Goal: Transaction & Acquisition: Download file/media

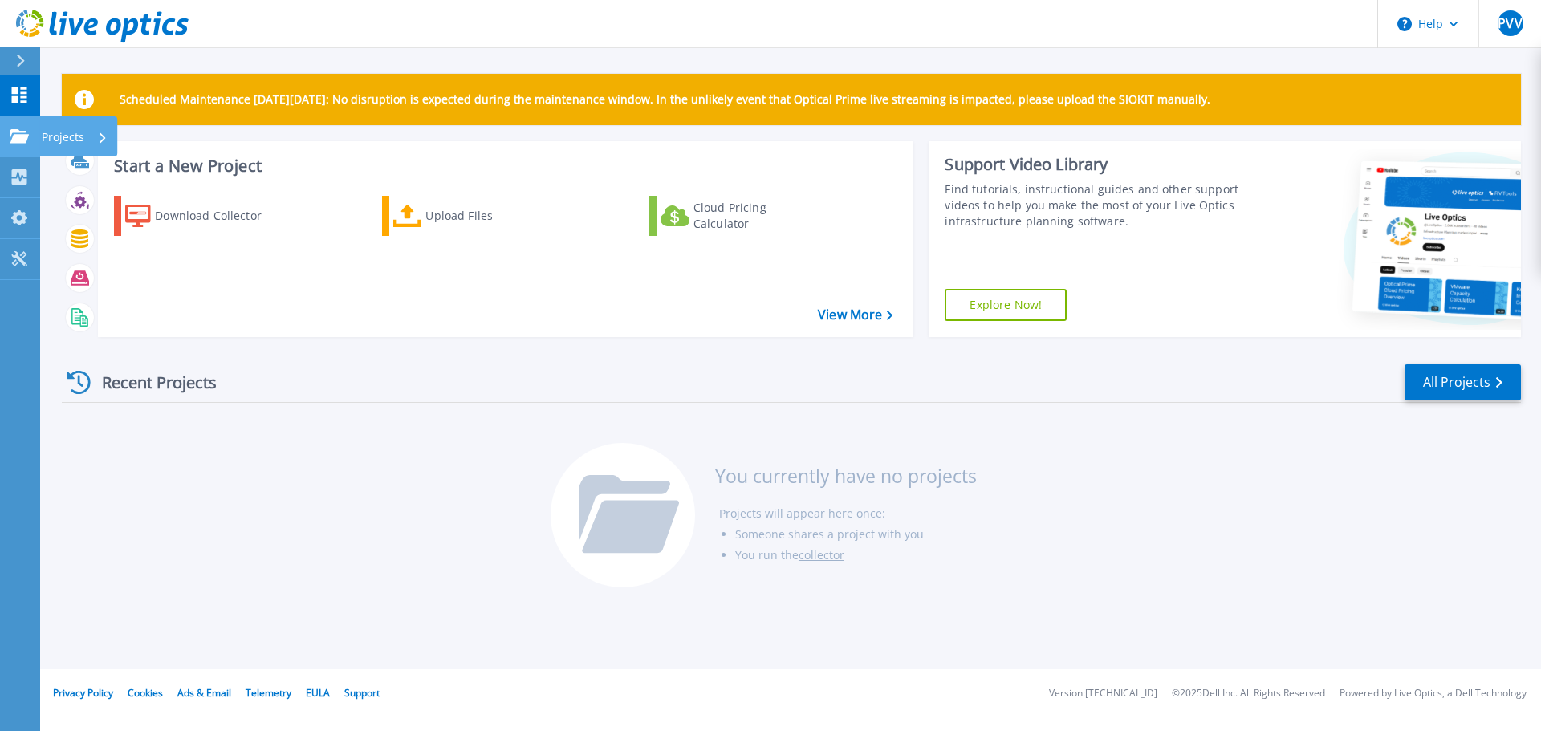
click at [25, 139] on icon at bounding box center [19, 136] width 19 height 14
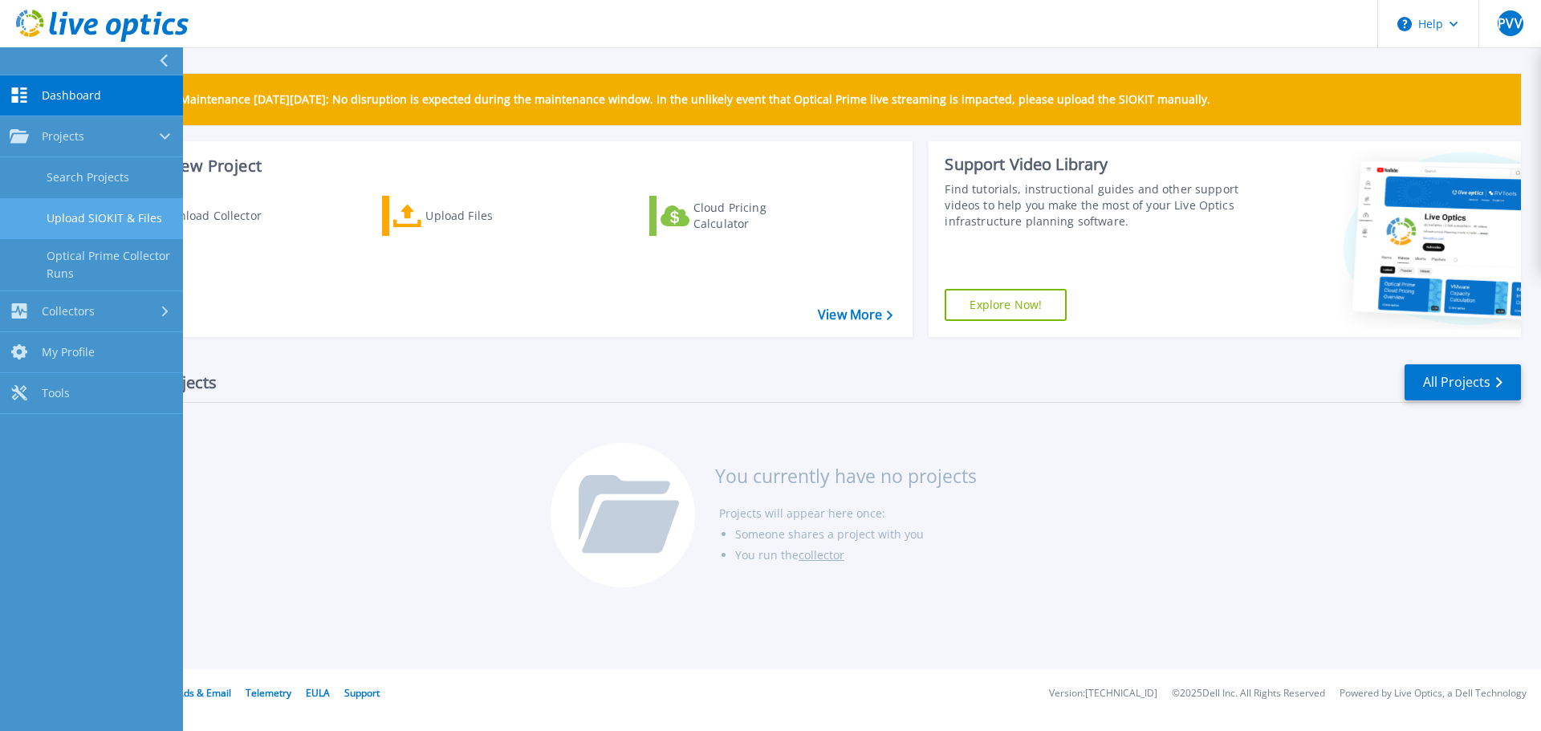
click at [87, 208] on link "Upload SIOKIT & Files" at bounding box center [91, 218] width 183 height 41
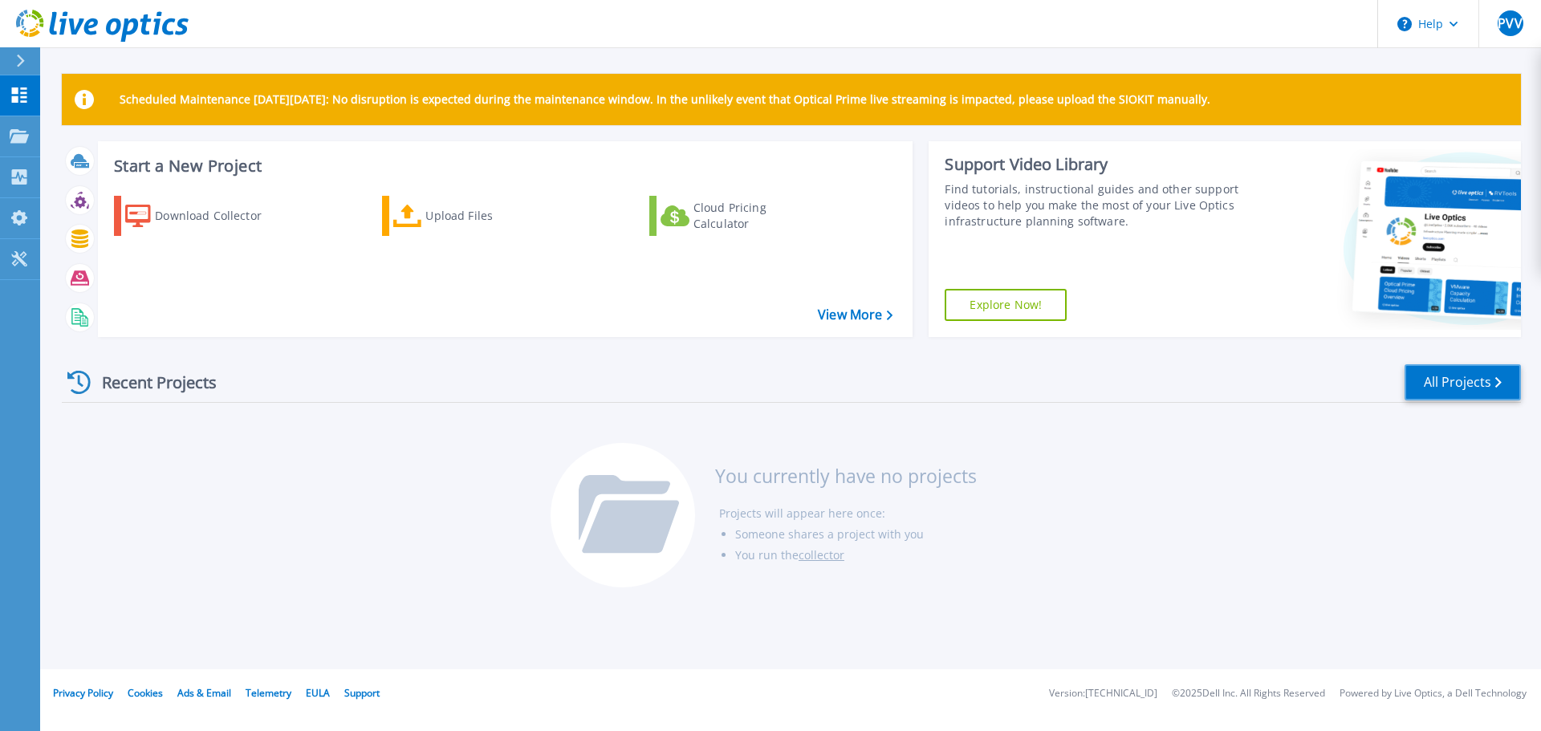
click at [1449, 380] on link "All Projects" at bounding box center [1462, 382] width 116 height 36
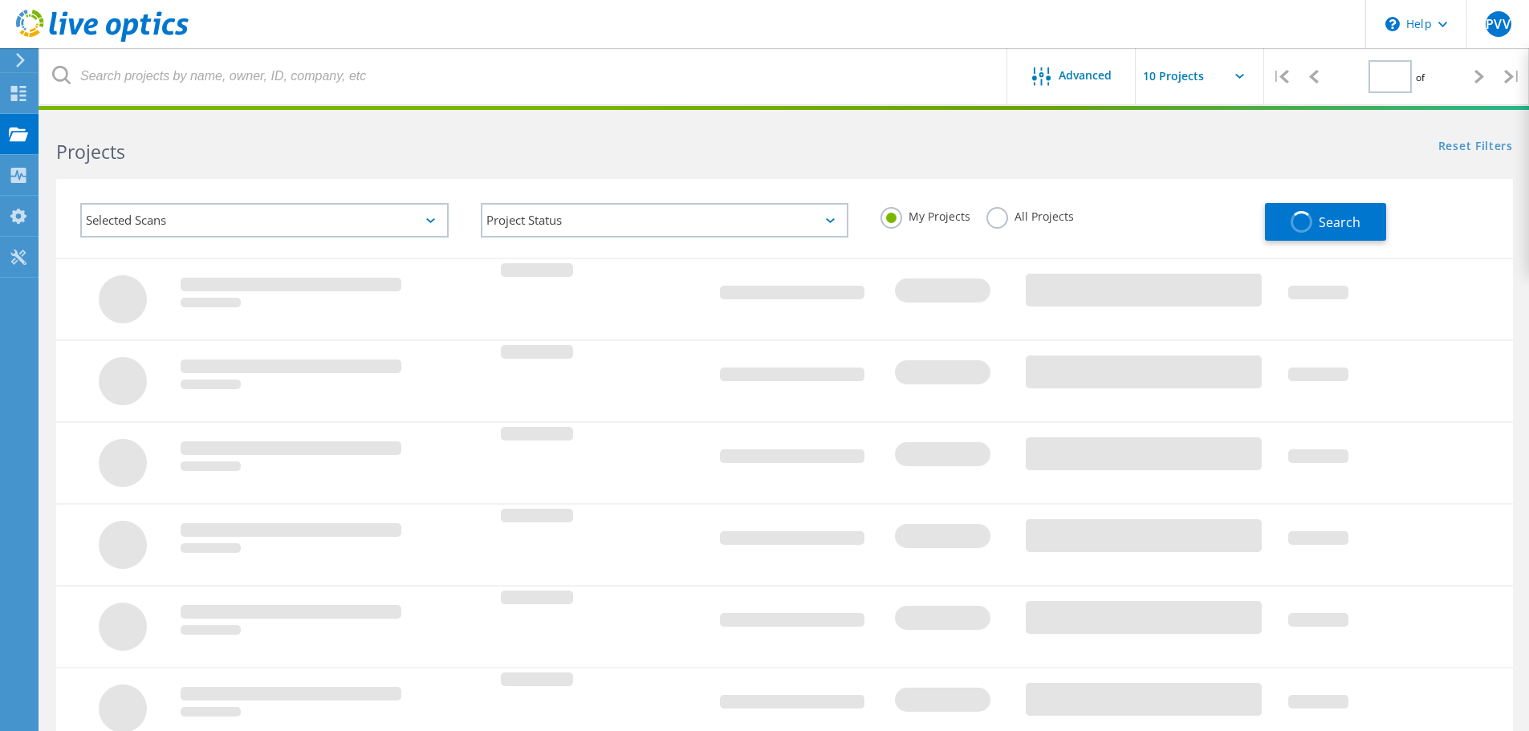
type input "1"
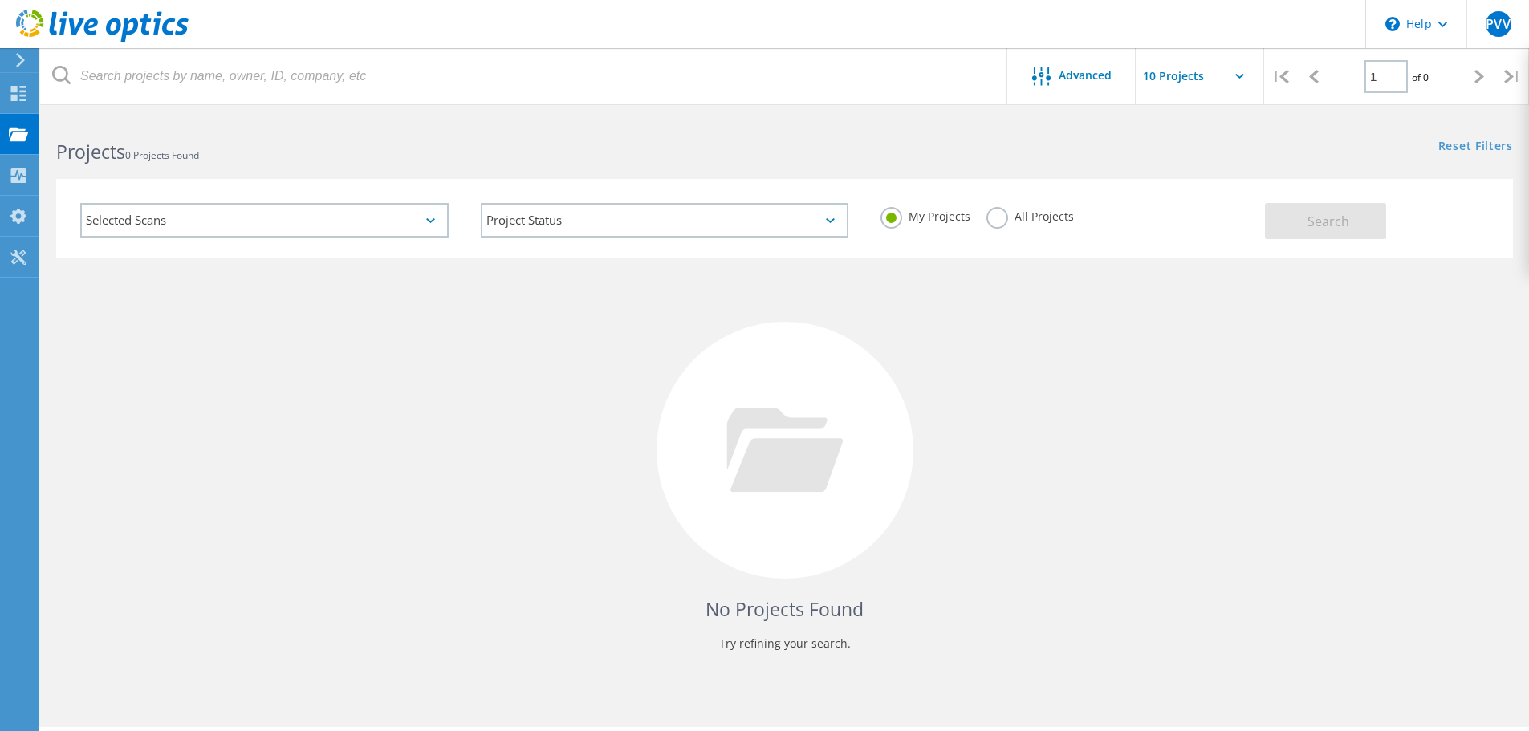
click at [1000, 217] on label "All Projects" at bounding box center [1029, 214] width 87 height 15
click at [0, 0] on input "All Projects" at bounding box center [0, 0] width 0 height 0
click at [1298, 210] on button "Search" at bounding box center [1325, 221] width 121 height 36
click at [426, 209] on div "Selected Scans" at bounding box center [264, 220] width 368 height 35
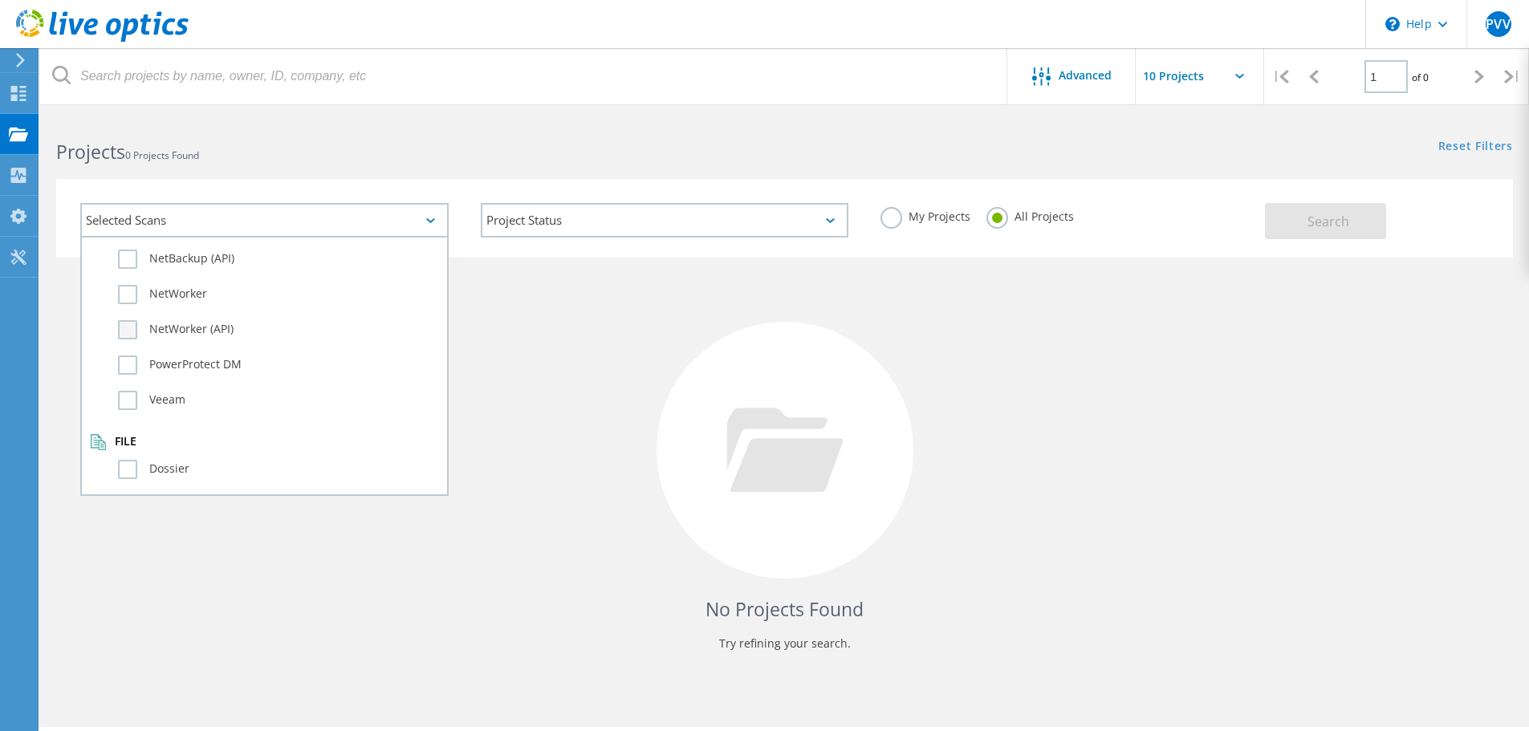
scroll to position [1128, 0]
click at [540, 360] on div "No Projects Found Try refining your search." at bounding box center [784, 465] width 1457 height 415
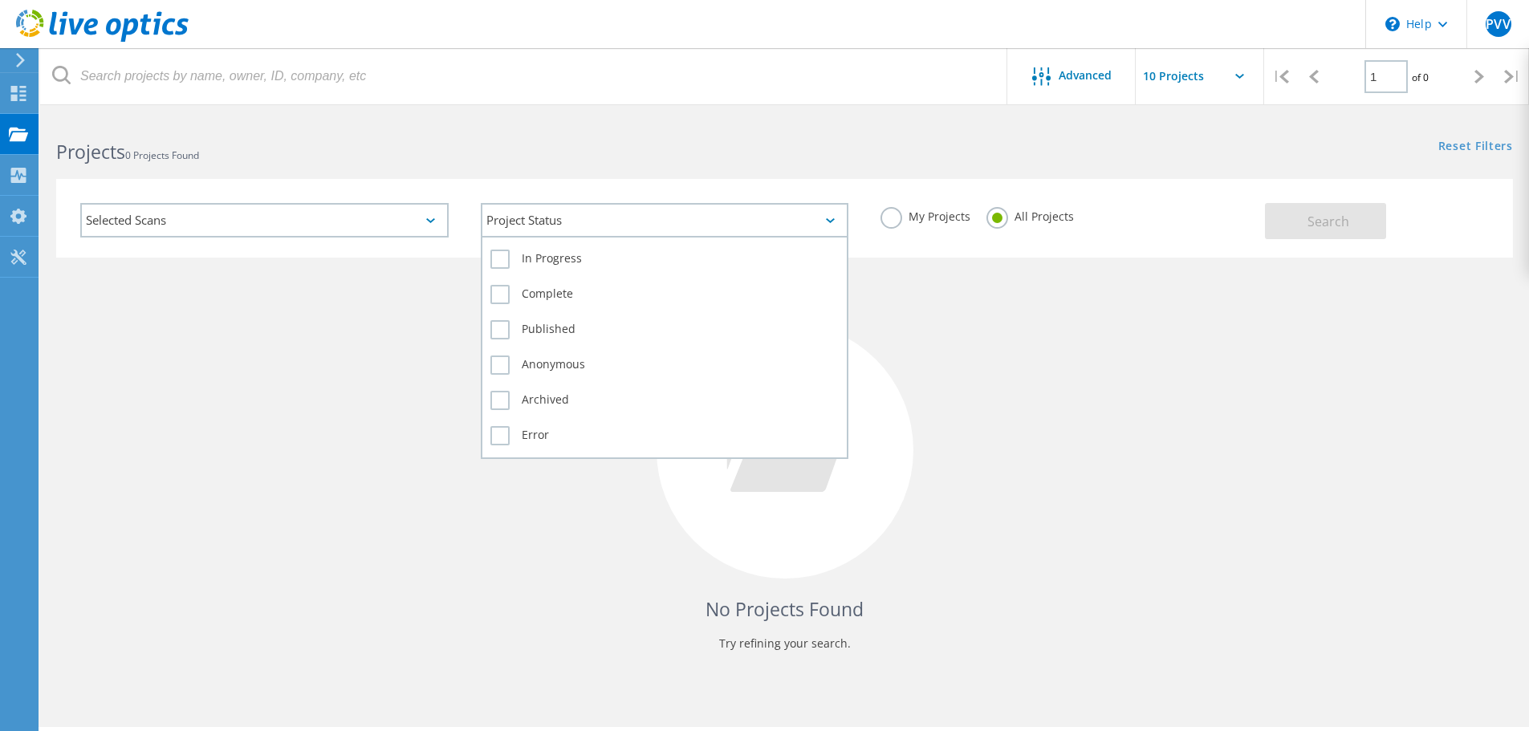
click at [563, 220] on div "Project Status" at bounding box center [665, 220] width 368 height 35
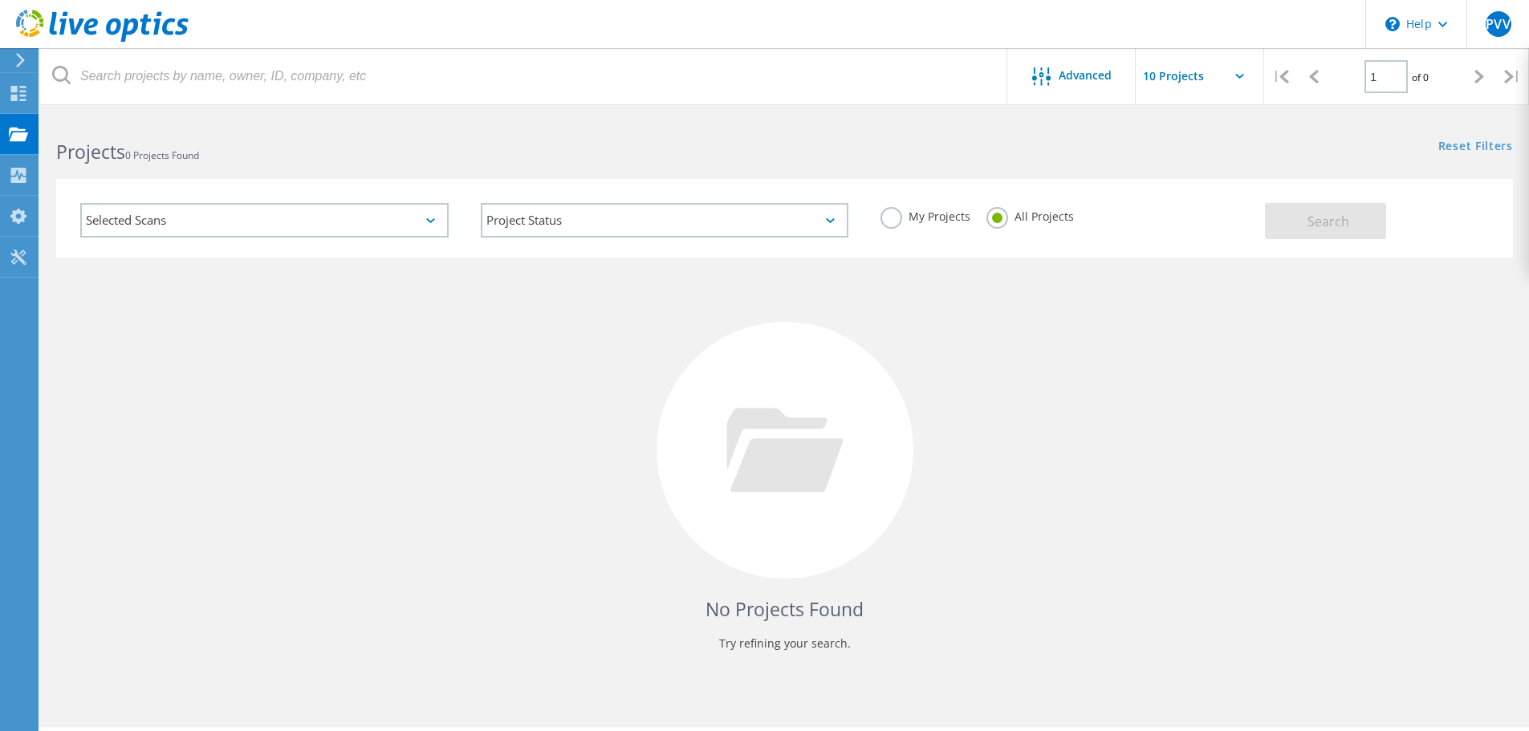
drag, startPoint x: 345, startPoint y: 407, endPoint x: 333, endPoint y: 403, distance: 12.7
click at [345, 408] on div "No Projects Found Try refining your search." at bounding box center [784, 465] width 1457 height 415
click at [79, 179] on div "Collectors" at bounding box center [81, 174] width 71 height 11
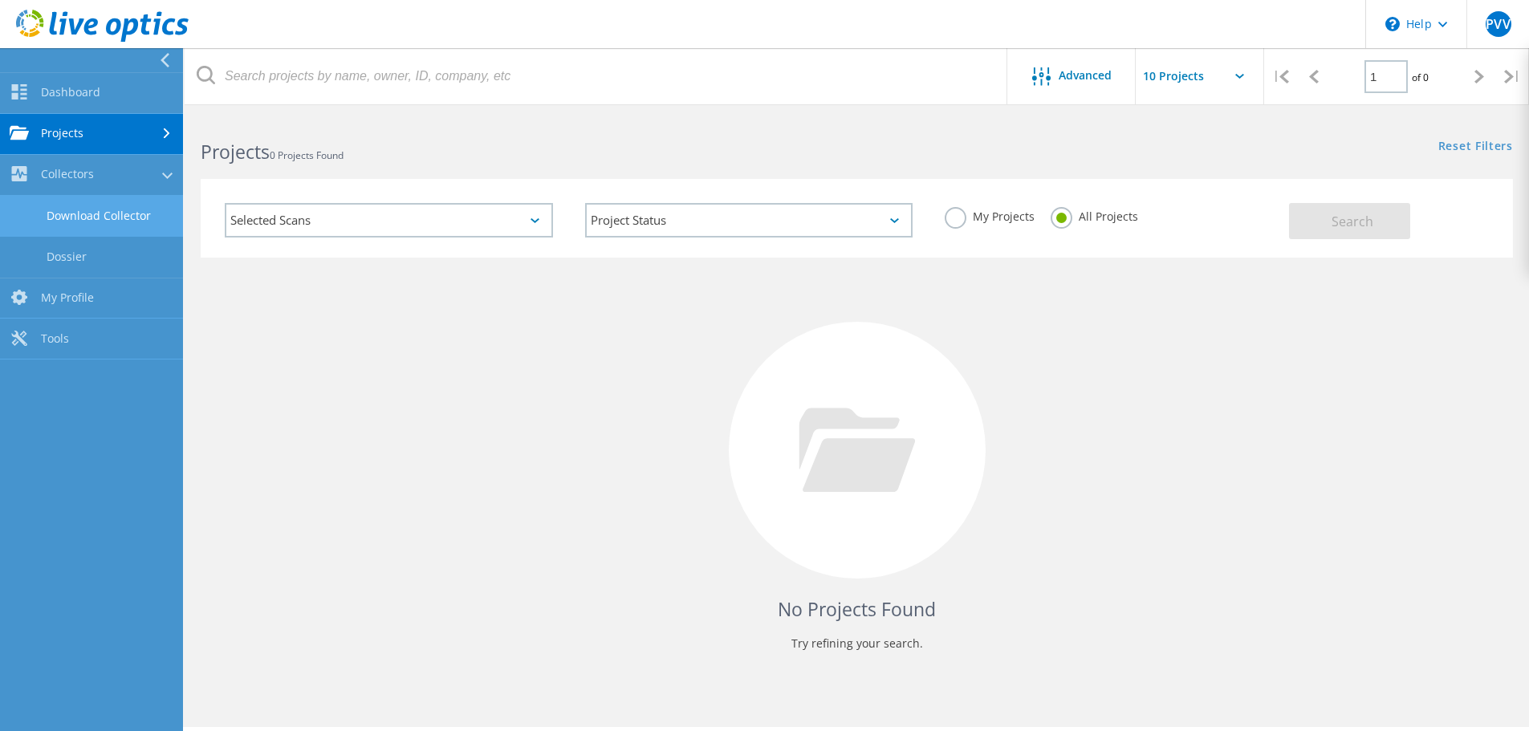
click at [125, 224] on link "Download Collector" at bounding box center [91, 216] width 183 height 41
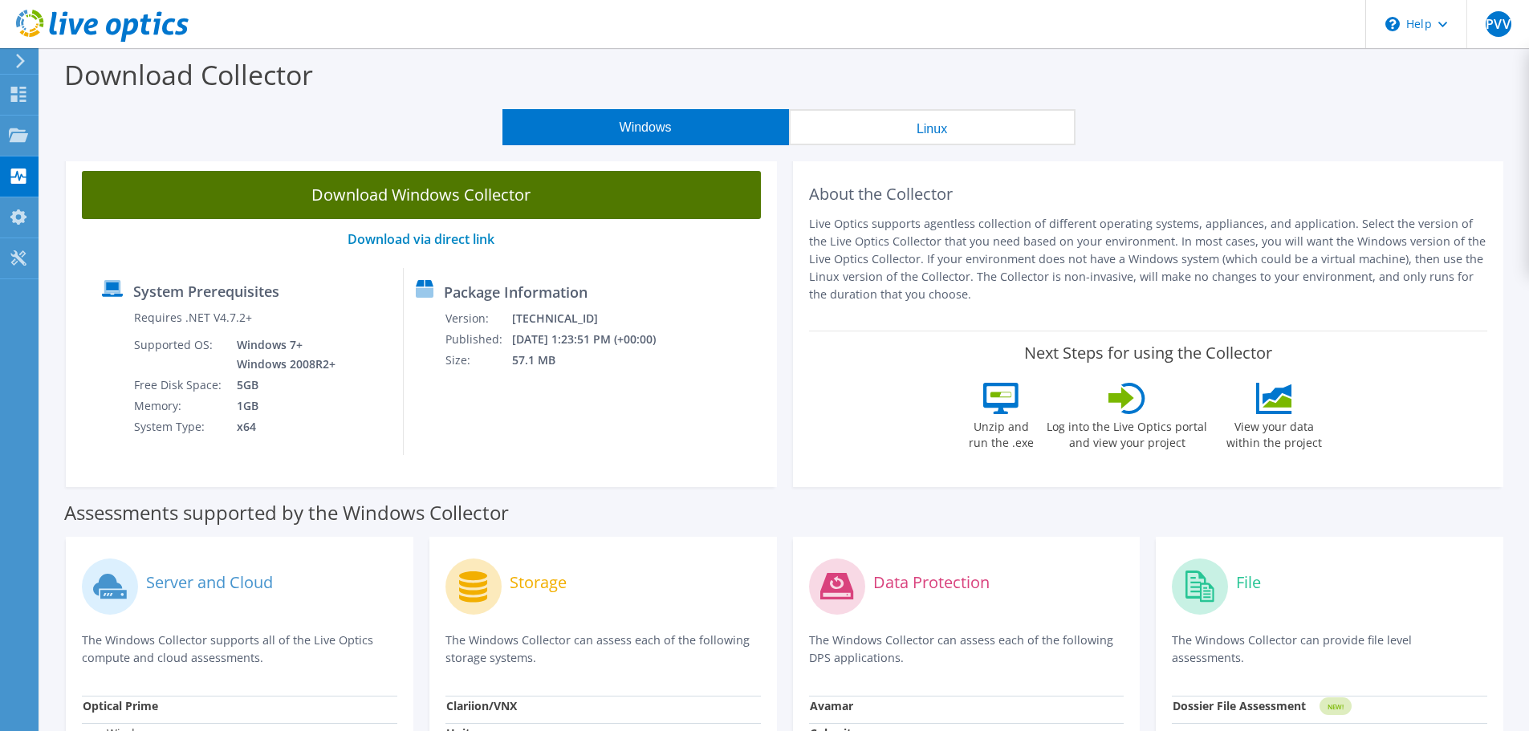
click at [516, 202] on link "Download Windows Collector" at bounding box center [421, 195] width 679 height 48
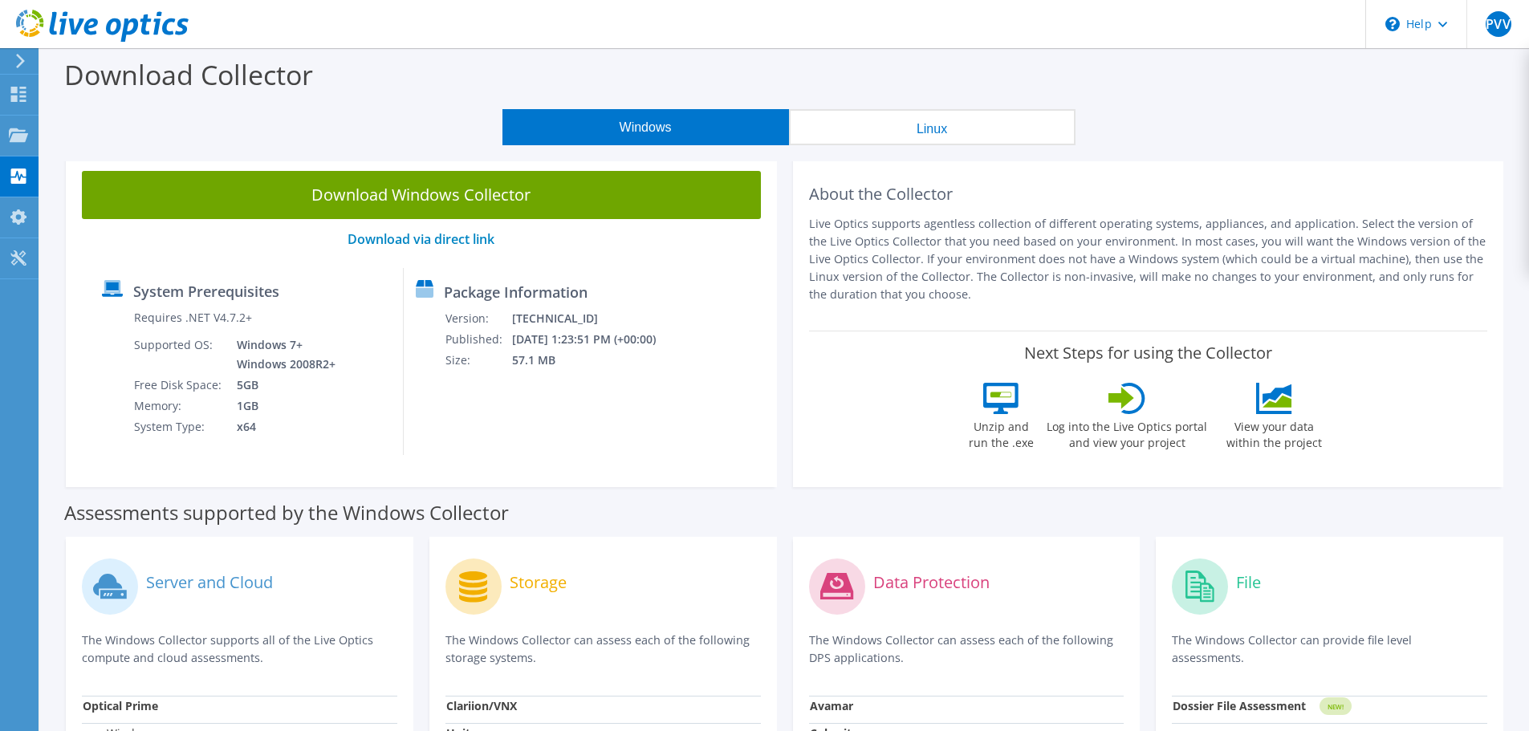
click at [1453, 379] on div "Next Steps for using the Collector Unzip and run the .exe Log into the Live Opt…" at bounding box center [1148, 401] width 679 height 140
click at [38, 133] on div "Projects" at bounding box center [76, 136] width 77 height 40
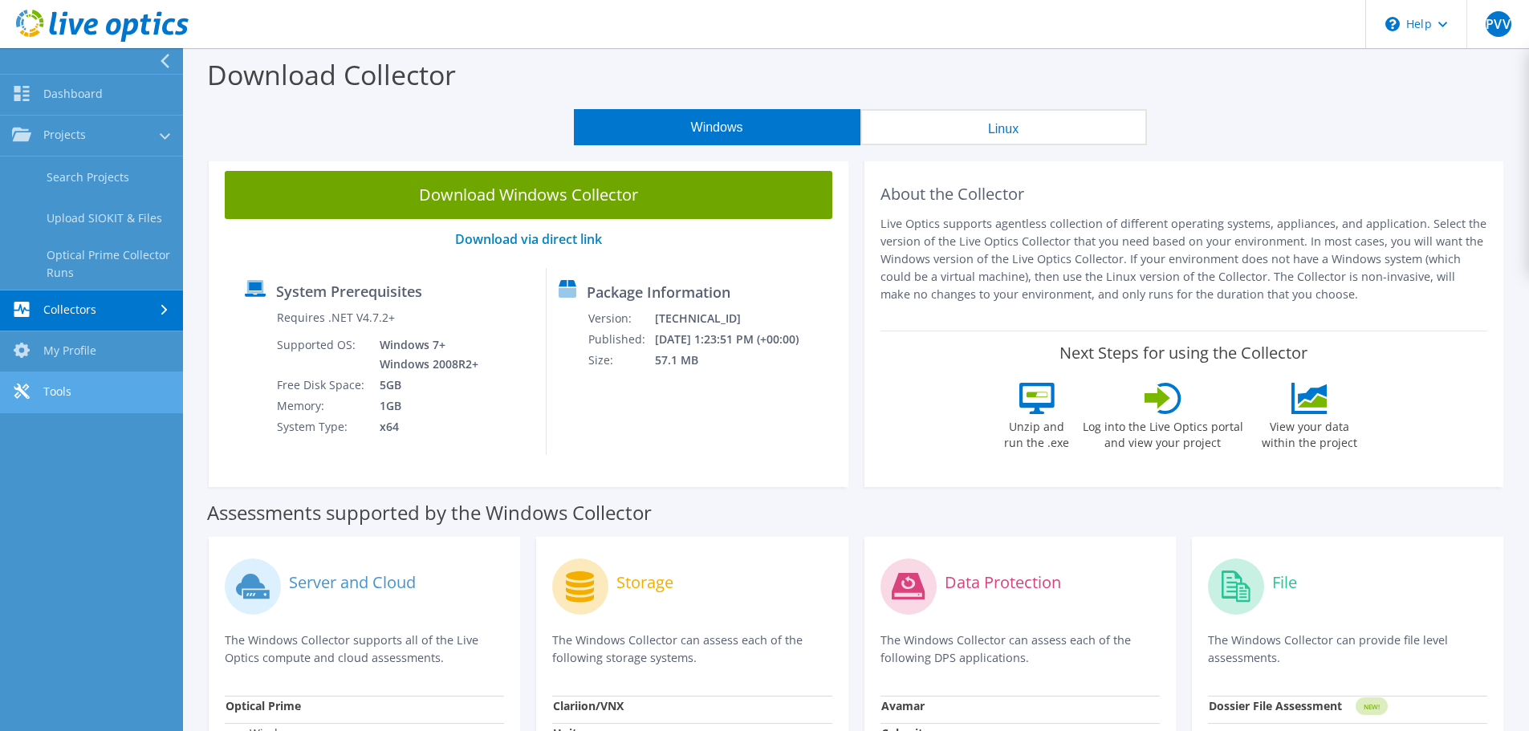
click at [82, 389] on link "Tools" at bounding box center [91, 392] width 183 height 41
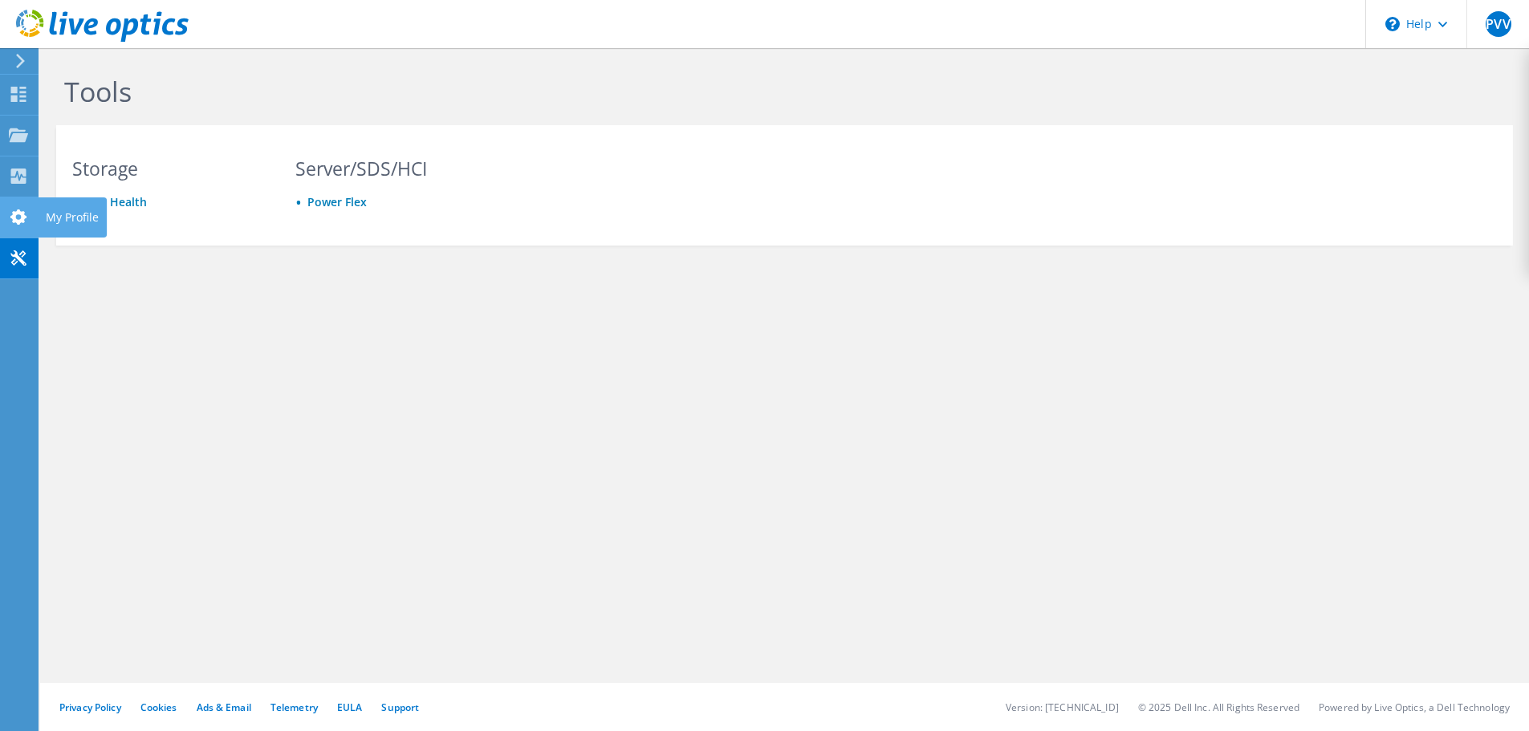
click at [22, 219] on use at bounding box center [18, 216] width 16 height 15
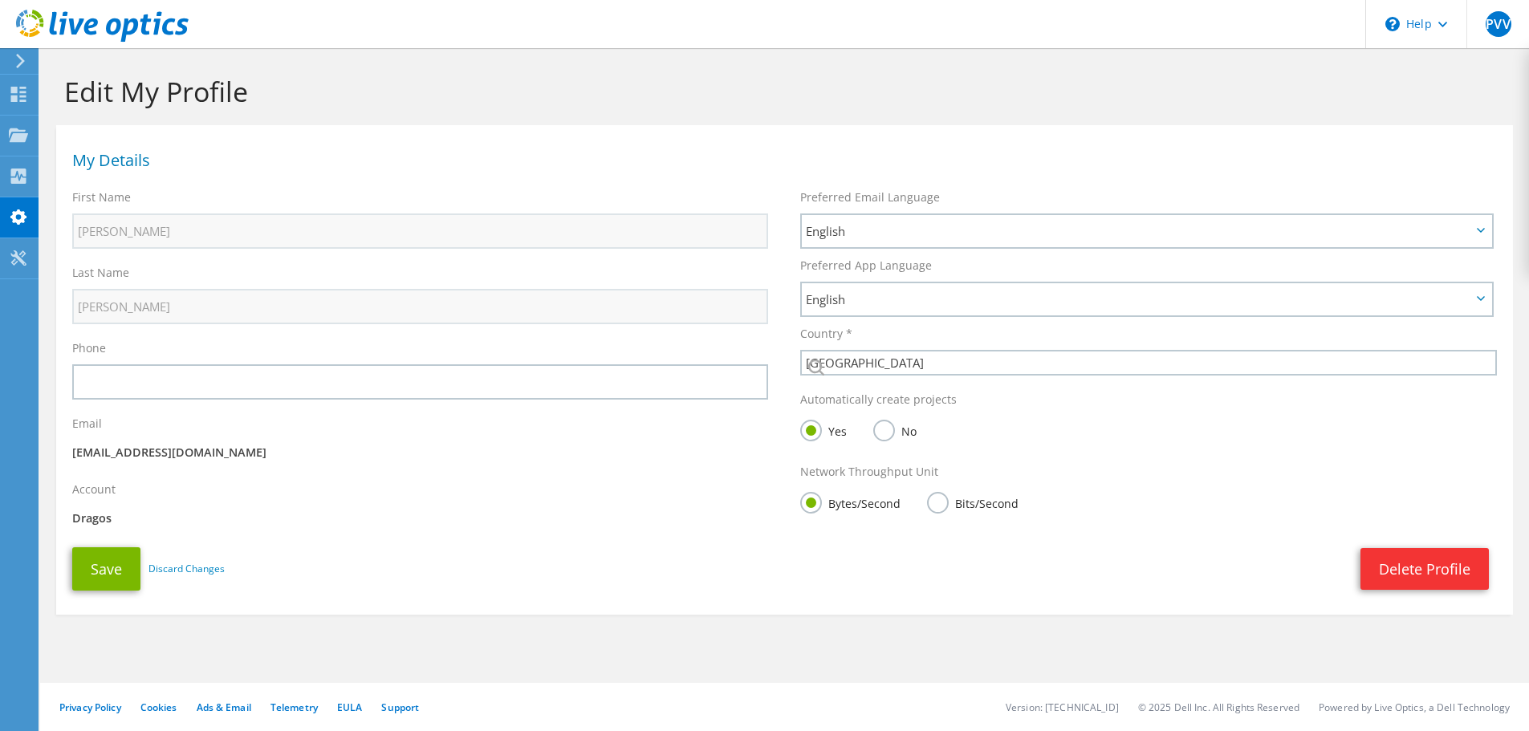
select select "224"
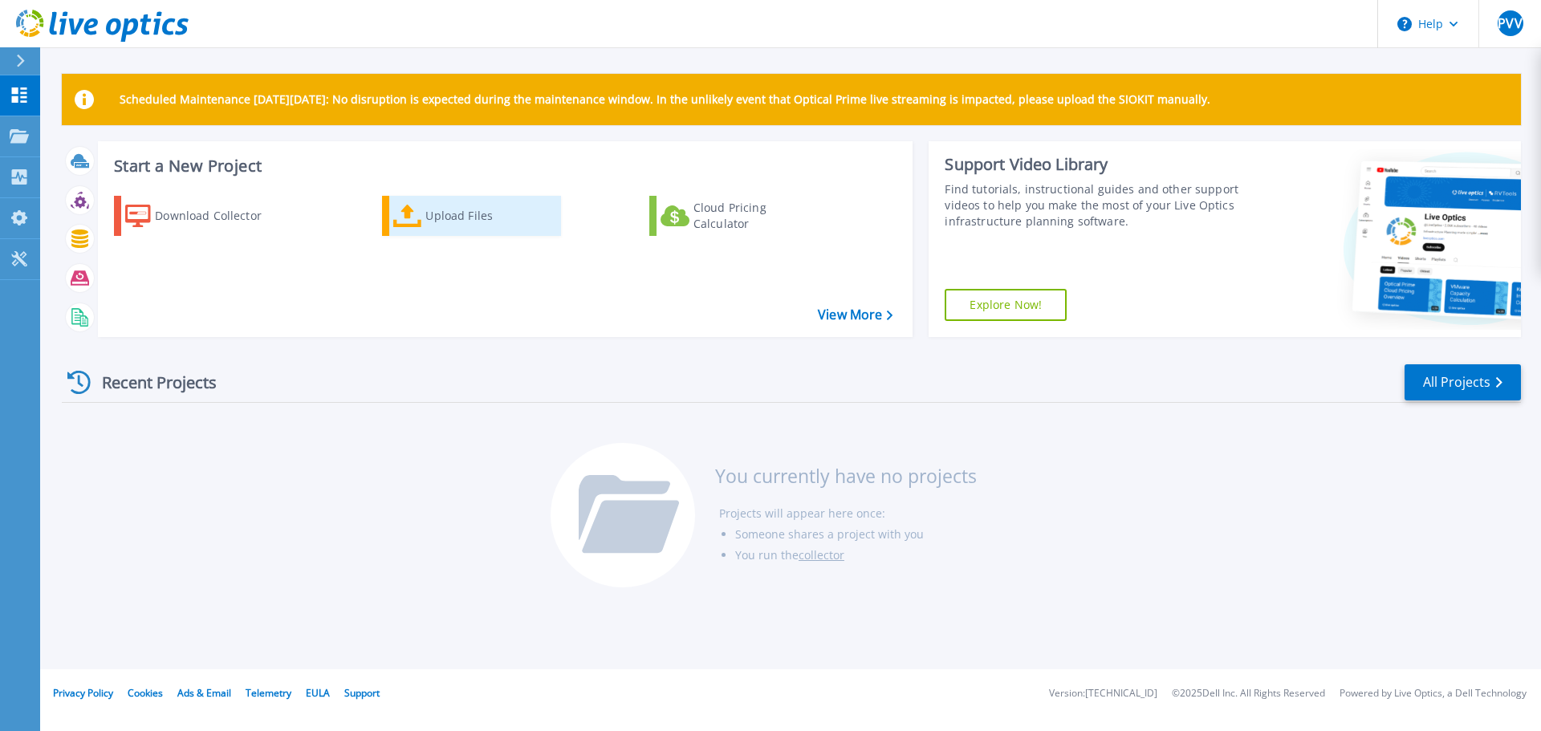
click at [450, 210] on div "Upload Files" at bounding box center [489, 216] width 128 height 32
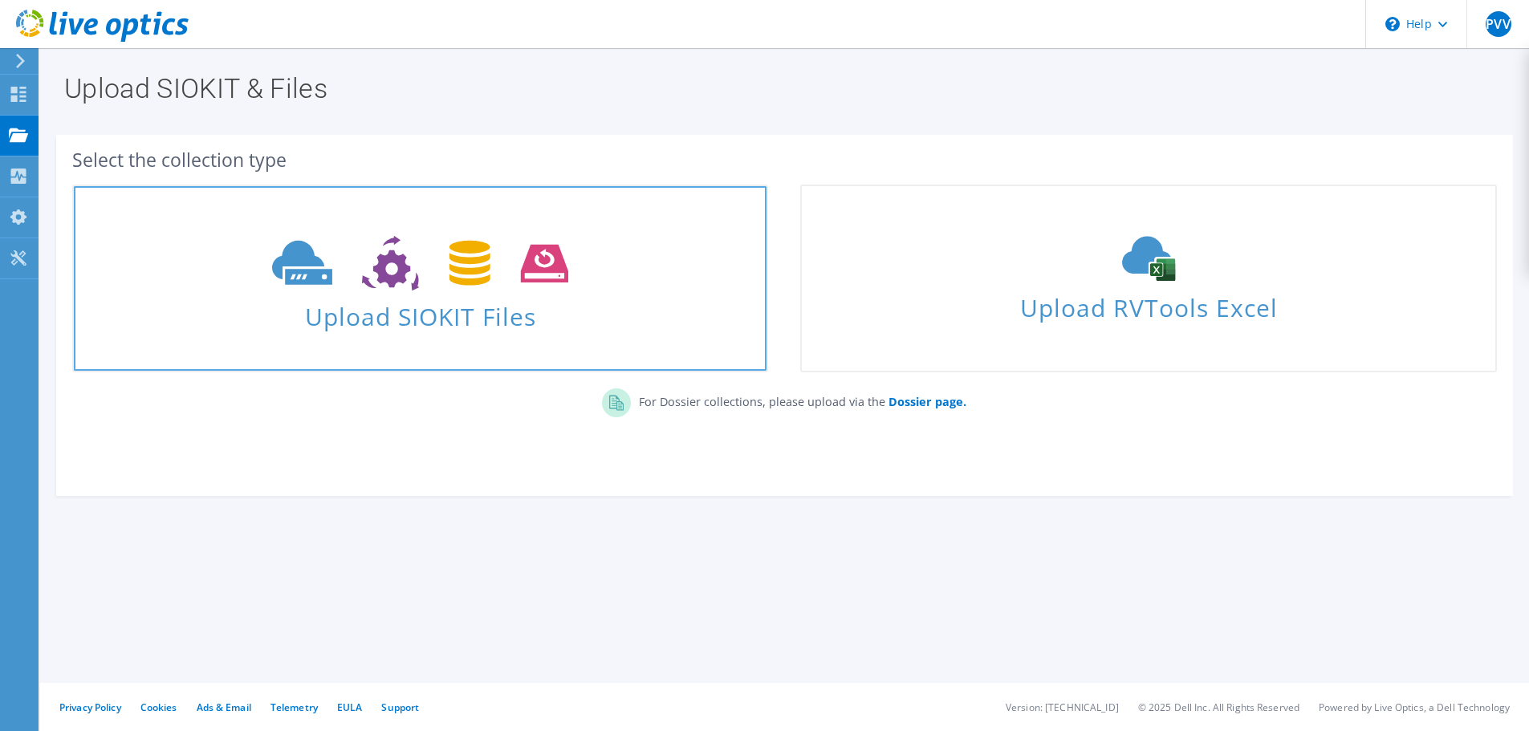
click at [422, 315] on span "Upload SIOKIT Files" at bounding box center [420, 312] width 693 height 35
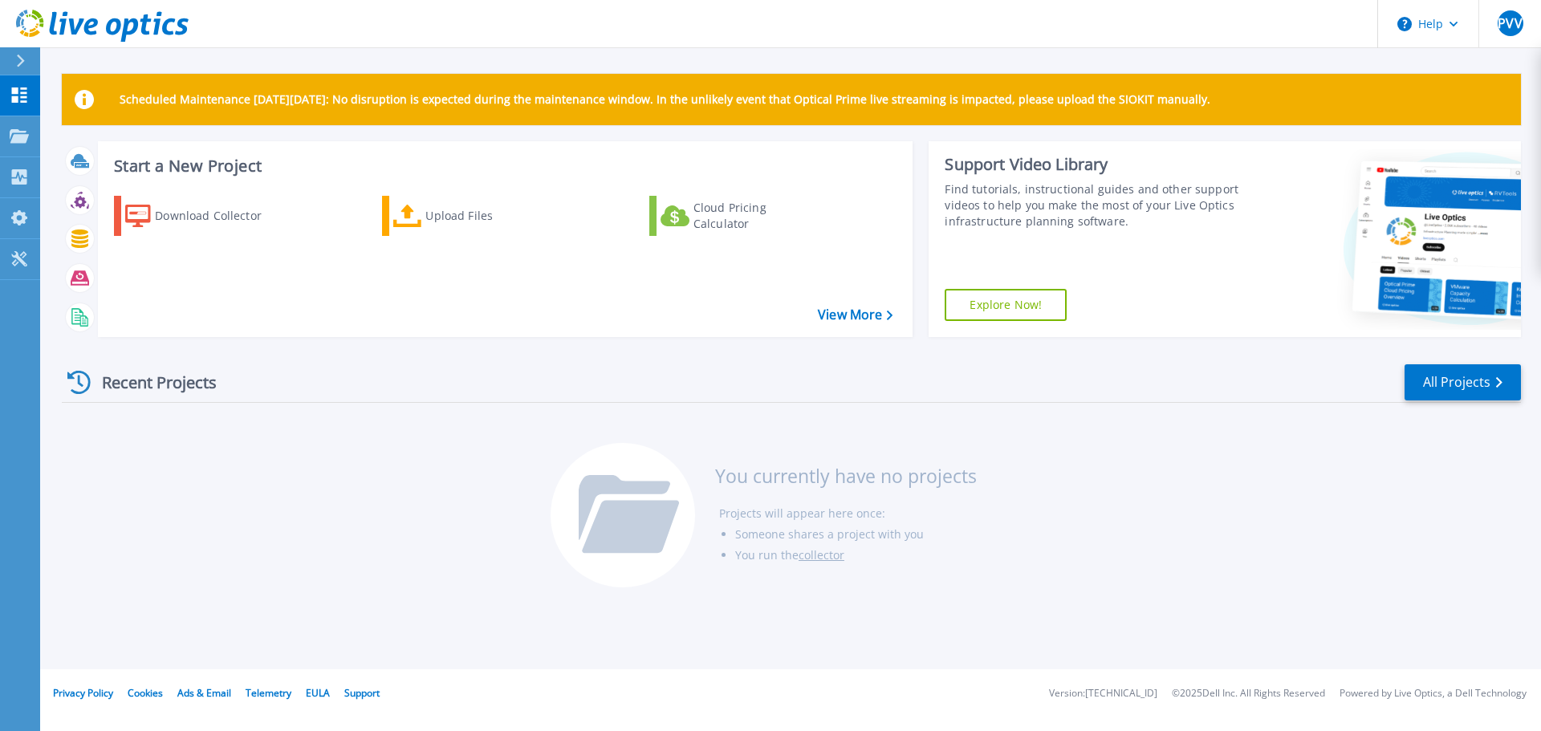
click at [814, 554] on link "collector" at bounding box center [822, 554] width 46 height 15
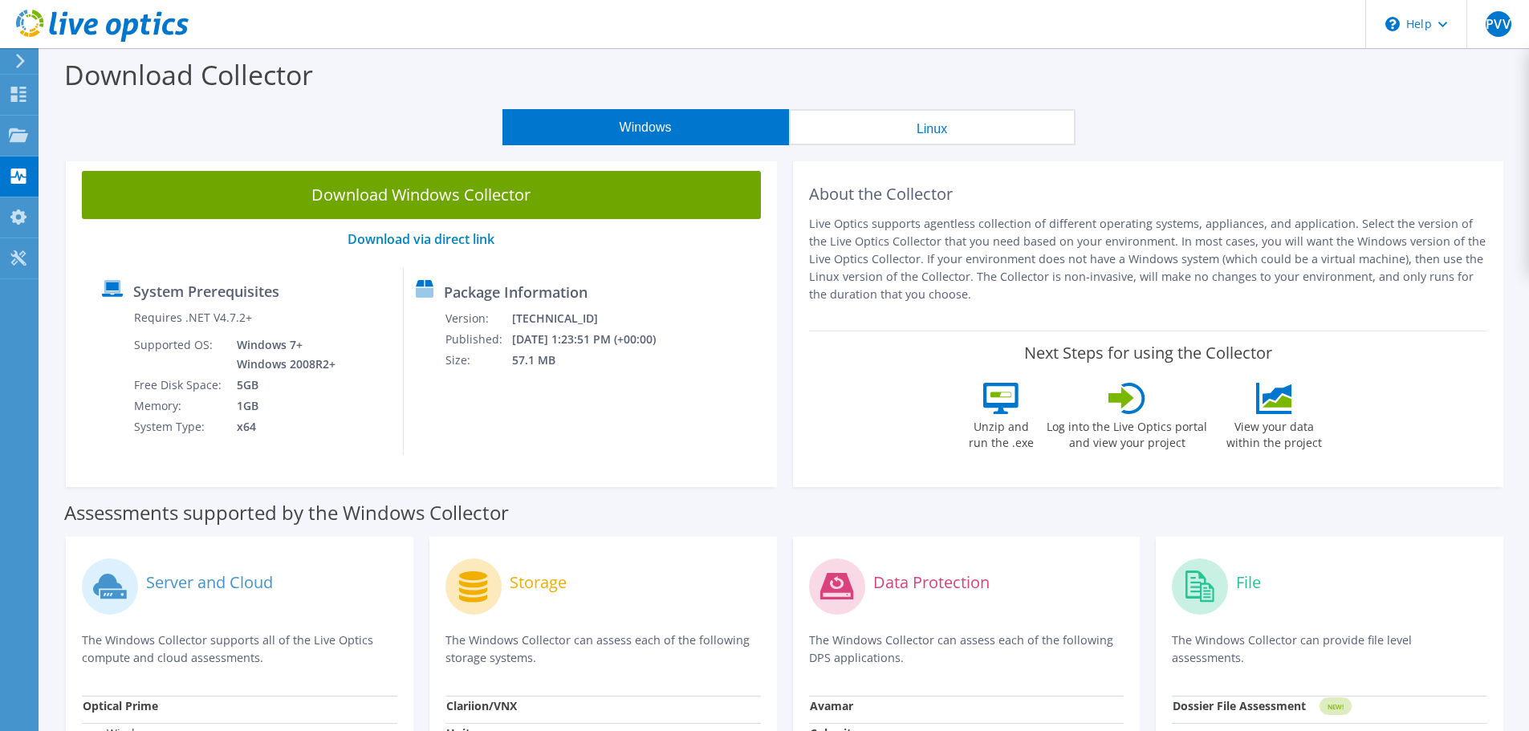
click at [491, 197] on link "Download Windows Collector" at bounding box center [421, 195] width 679 height 48
